Goal: Use online tool/utility: Utilize a website feature to perform a specific function

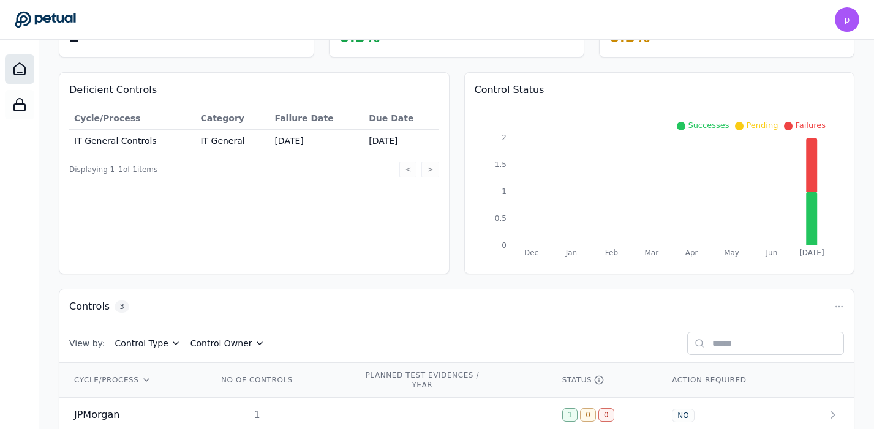
scroll to position [190, 0]
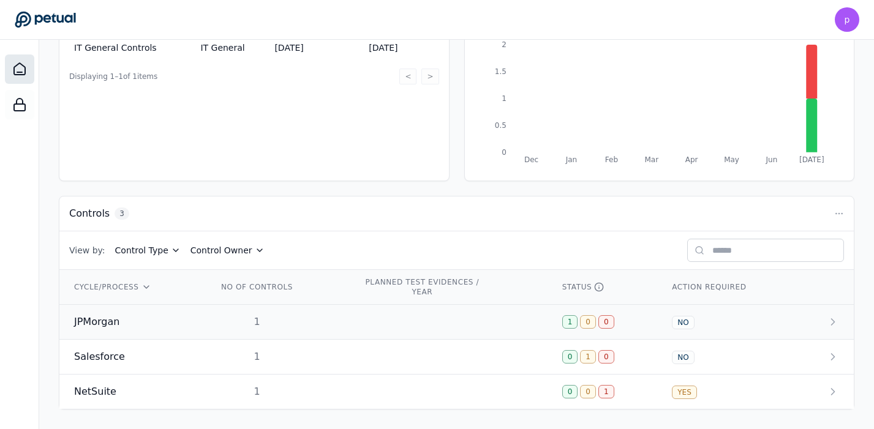
click at [104, 326] on span "JPMorgan" at bounding box center [96, 322] width 45 height 15
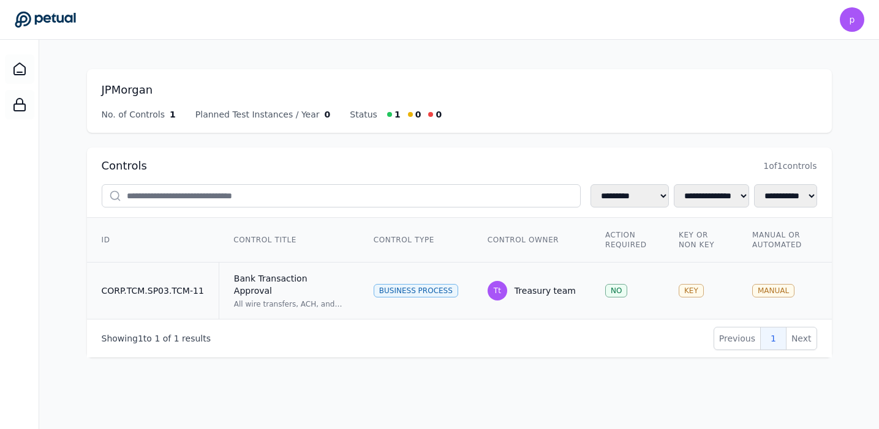
click at [257, 283] on div "Bank Transaction Approval" at bounding box center [289, 285] width 110 height 25
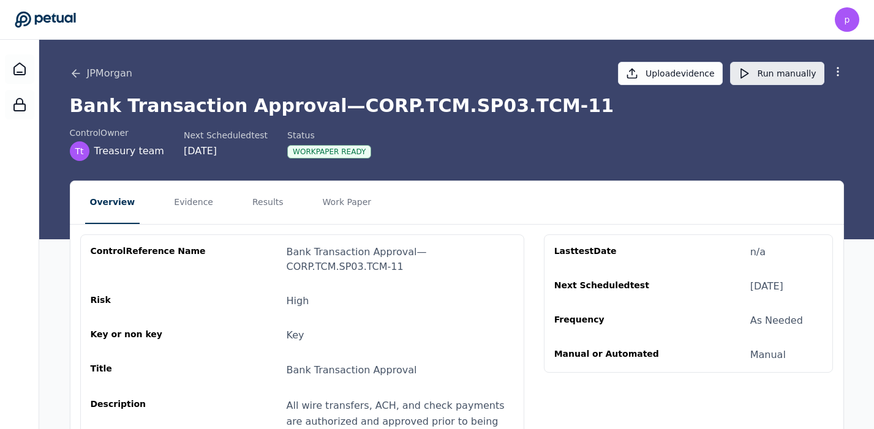
click at [775, 74] on button "Run manually" at bounding box center [777, 73] width 94 height 23
click at [341, 204] on button "Work Paper" at bounding box center [347, 202] width 59 height 43
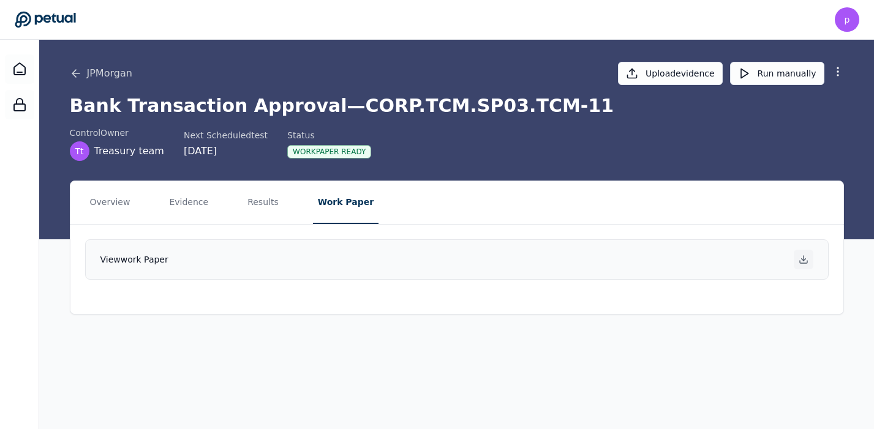
click at [806, 263] on icon at bounding box center [804, 260] width 10 height 10
